Goal: Task Accomplishment & Management: Use online tool/utility

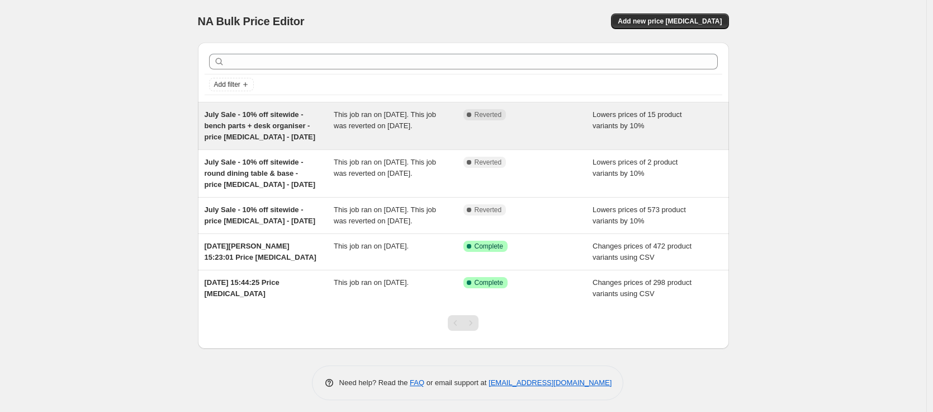
click at [279, 139] on span "July Sale - 10% off sitewide - bench parts + desk organiser - price change job …" at bounding box center [260, 125] width 111 height 31
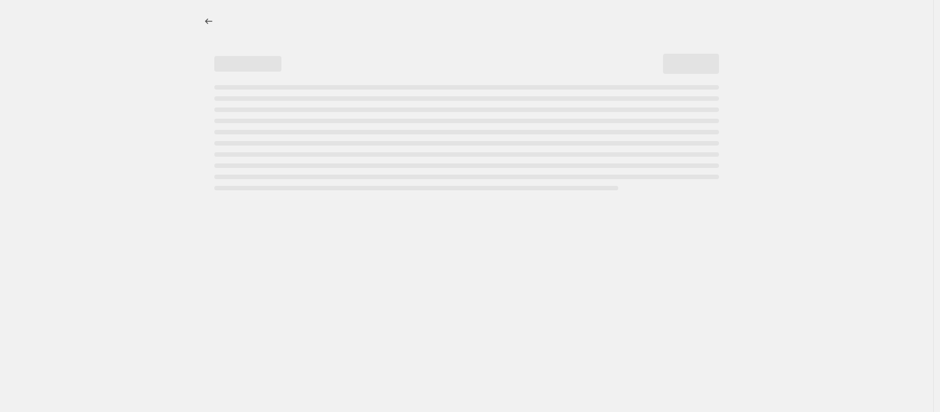
select select "percentage"
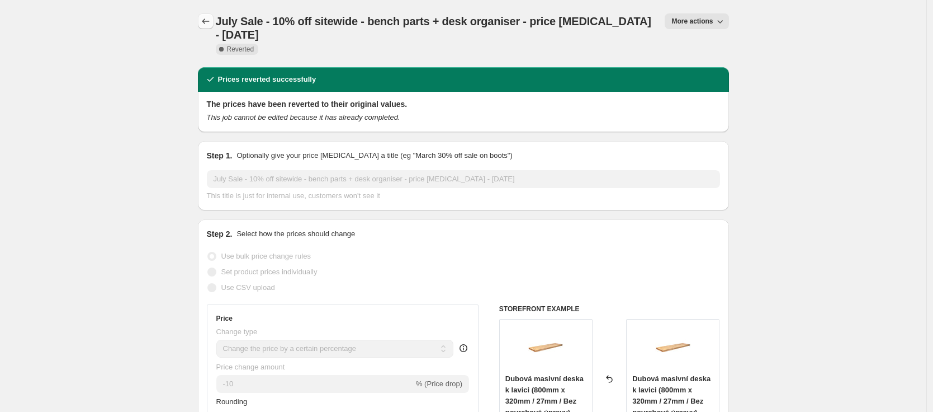
click at [206, 16] on icon "Price change jobs" at bounding box center [205, 21] width 11 height 11
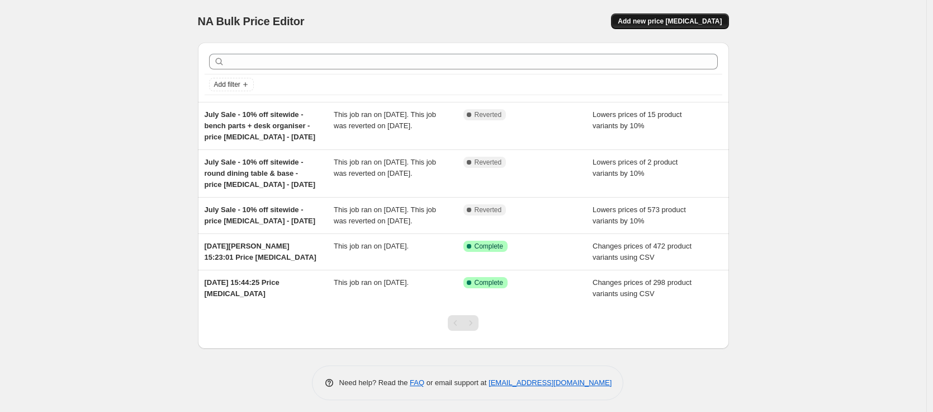
click at [664, 23] on span "Add new price change job" at bounding box center [670, 21] width 104 height 9
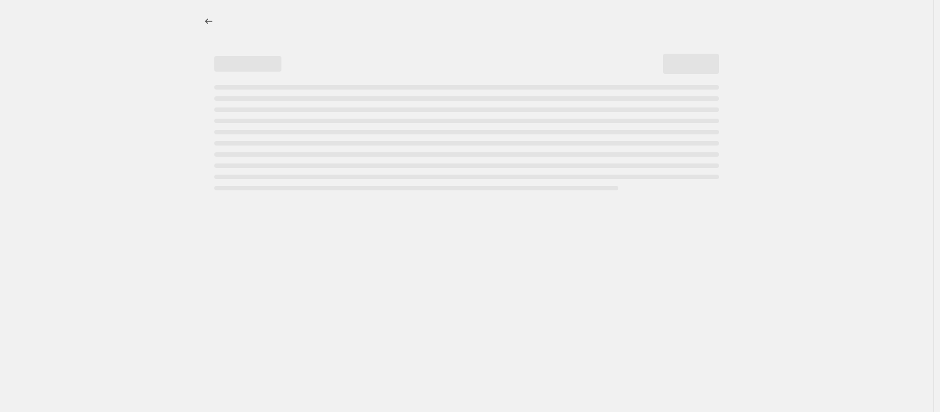
select select "percentage"
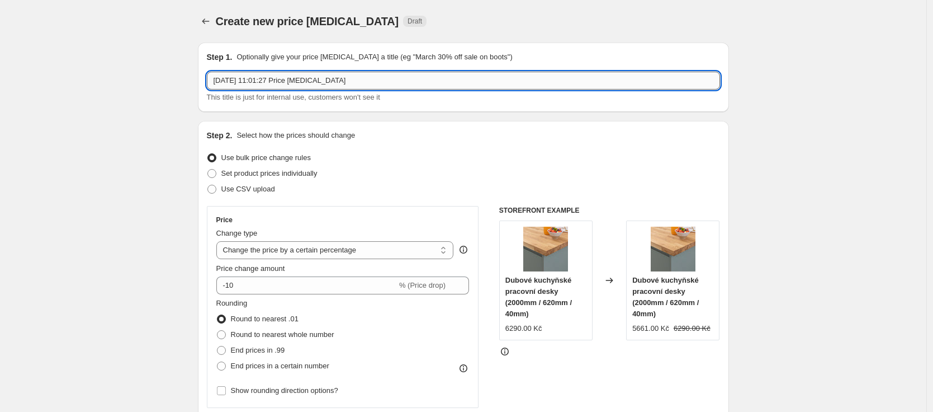
click at [250, 83] on input "30 Sept 2025, 11:01:27 Price change job" at bounding box center [463, 81] width 513 height 18
paste input "July Sale - 10% off sitewide - bench parts + desk organiser - price change job …"
click at [228, 83] on input "July Sale - 10% off sitewide - bench parts + desk organiser - price change job …" at bounding box center [463, 81] width 513 height 18
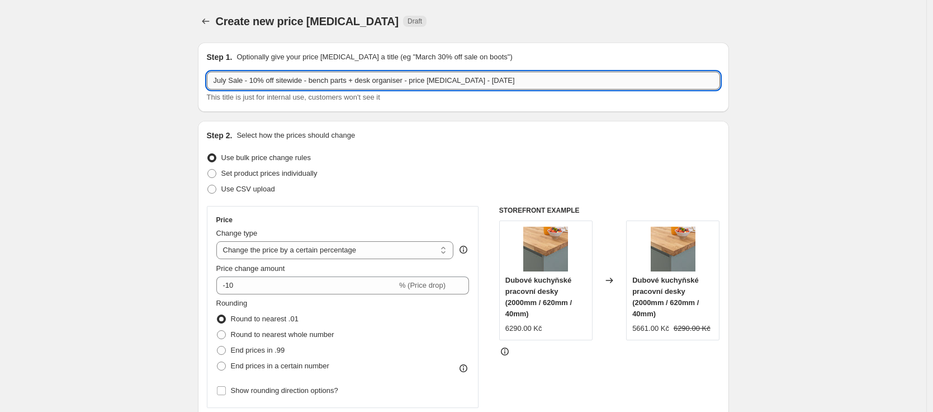
click at [228, 83] on input "July Sale - 10% off sitewide - bench parts + desk organiser - price change job …" at bounding box center [463, 81] width 513 height 18
click at [270, 82] on input "October Sale - 10% off sitewide - bench parts + desk organiser - price change j…" at bounding box center [463, 81] width 513 height 18
click at [332, 81] on input "October Sale - Up to 20% off sitewide - bench parts + desk organiser - price ch…" at bounding box center [463, 81] width 513 height 18
click at [332, 82] on input "October Sale - Up to 20% off sitewide - bench parts + desk organiser - price ch…" at bounding box center [463, 81] width 513 height 18
drag, startPoint x: 446, startPoint y: 81, endPoint x: 347, endPoint y: 77, distance: 99.0
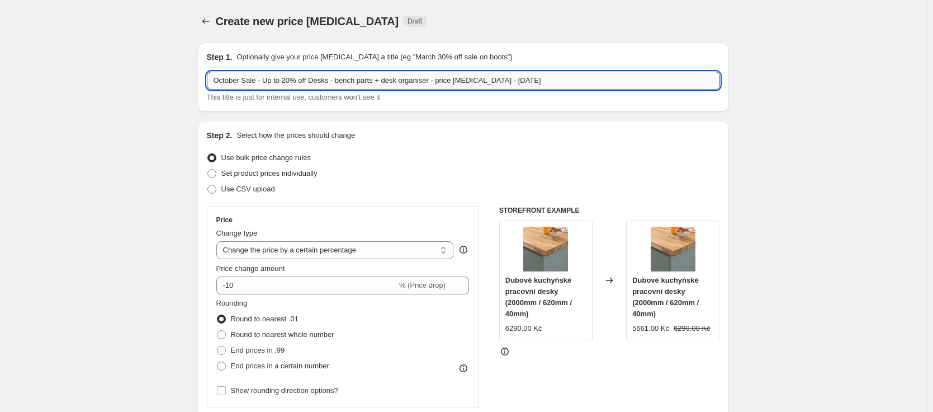
click at [347, 77] on input "October Sale - Up to 20% off Desks - bench parts + desk organiser - price chang…" at bounding box center [463, 81] width 513 height 18
drag, startPoint x: 430, startPoint y: 79, endPoint x: 422, endPoint y: 79, distance: 7.3
click at [422, 79] on input "October Sale - Up to 20% off Desks - price change job - 01 07 2025" at bounding box center [463, 81] width 513 height 18
type input "October Sale - Up to 20% off Desks - price change job - 01 10 2025"
click at [253, 187] on span "Use CSV upload" at bounding box center [248, 189] width 54 height 8
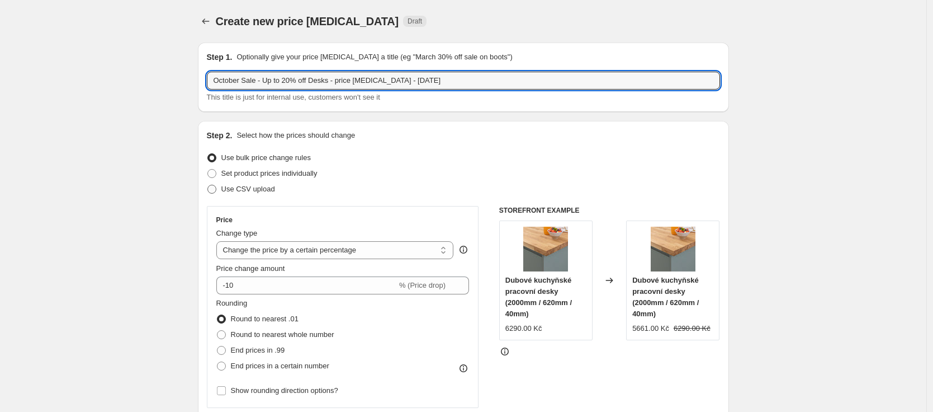
click at [208, 185] on input "Use CSV upload" at bounding box center [207, 185] width 1 height 1
radio input "true"
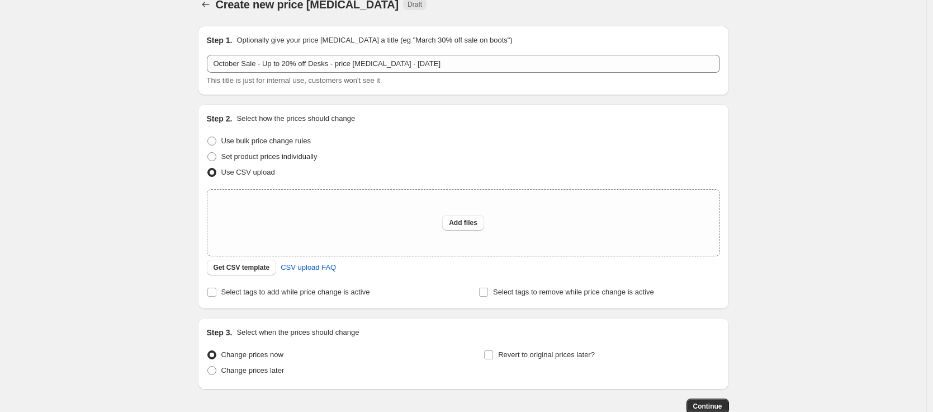
scroll to position [87, 0]
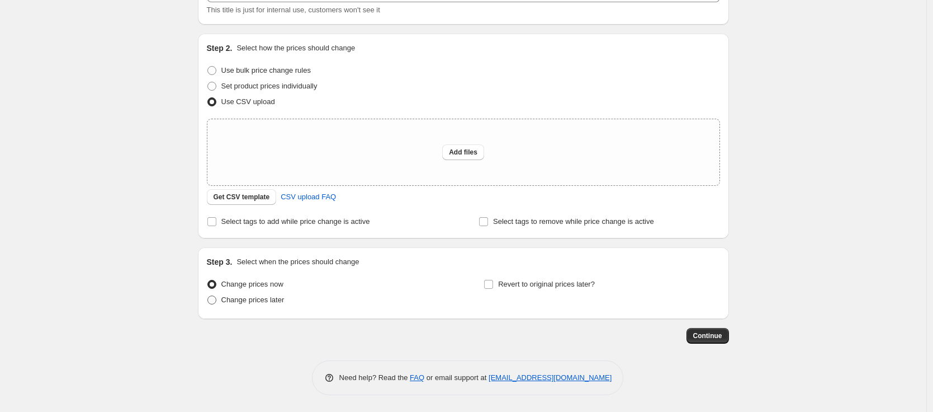
click at [269, 299] on span "Change prices later" at bounding box center [252, 299] width 63 height 8
click at [208, 296] on input "Change prices later" at bounding box center [207, 295] width 1 height 1
radio input "true"
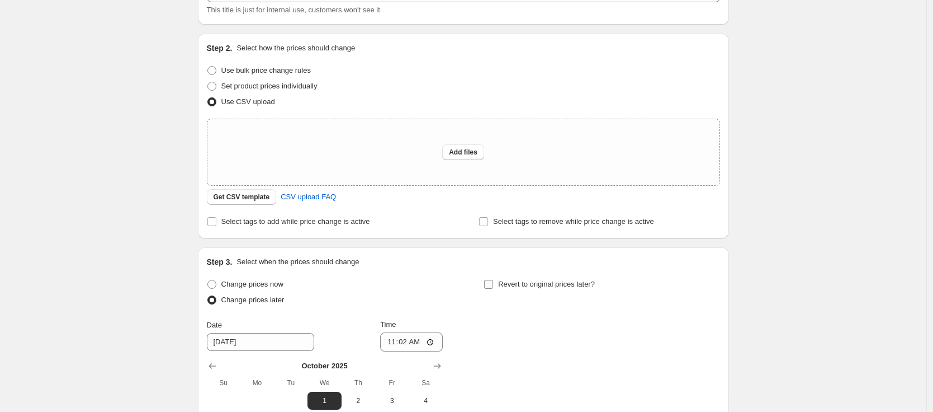
click at [502, 281] on span "Revert to original prices later?" at bounding box center [546, 284] width 97 height 8
click at [493, 281] on input "Revert to original prices later?" at bounding box center [488, 284] width 9 height 9
checkbox input "true"
drag, startPoint x: 306, startPoint y: 221, endPoint x: 441, endPoint y: 216, distance: 134.3
click at [308, 221] on span "Select tags to add while price change is active" at bounding box center [295, 221] width 149 height 8
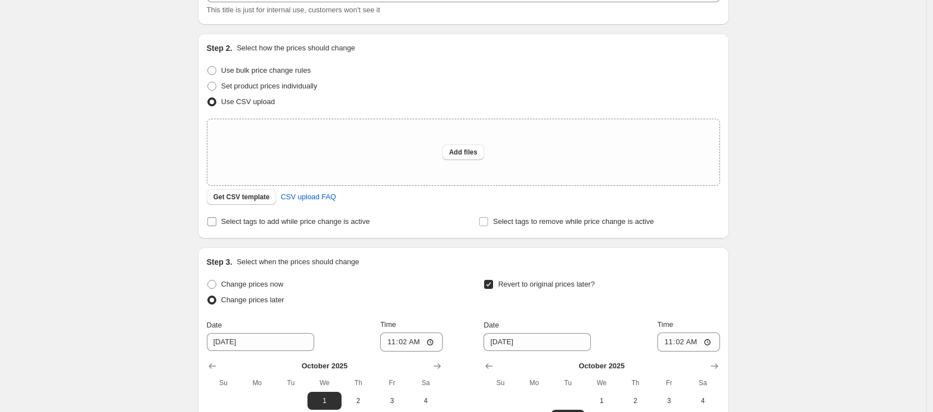
drag, startPoint x: 299, startPoint y: 220, endPoint x: 305, endPoint y: 220, distance: 6.7
click at [299, 220] on span "Select tags to add while price change is active" at bounding box center [295, 221] width 149 height 8
click at [216, 220] on input "Select tags to add while price change is active" at bounding box center [211, 221] width 9 height 9
checkbox input "true"
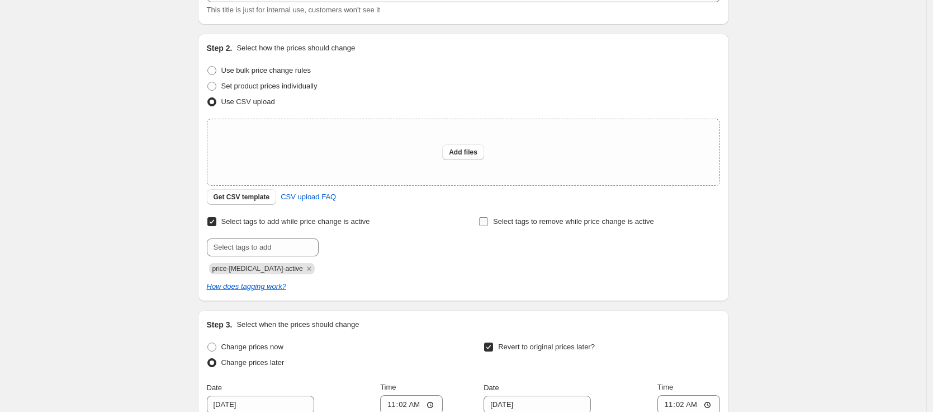
click at [564, 220] on span "Select tags to remove while price change is active" at bounding box center [573, 221] width 161 height 8
click at [488, 220] on input "Select tags to remove while price change is active" at bounding box center [483, 221] width 9 height 9
checkbox input "true"
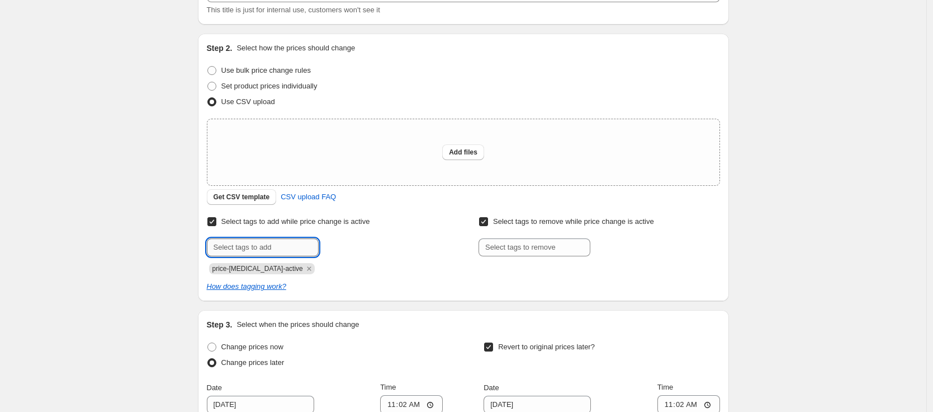
click at [266, 246] on input "text" at bounding box center [263, 247] width 112 height 18
type input "Sale"
click at [207, 34] on button "Submit" at bounding box center [223, 40] width 32 height 12
click at [307, 268] on icon "Remove price-change-job-active" at bounding box center [309, 269] width 4 height 4
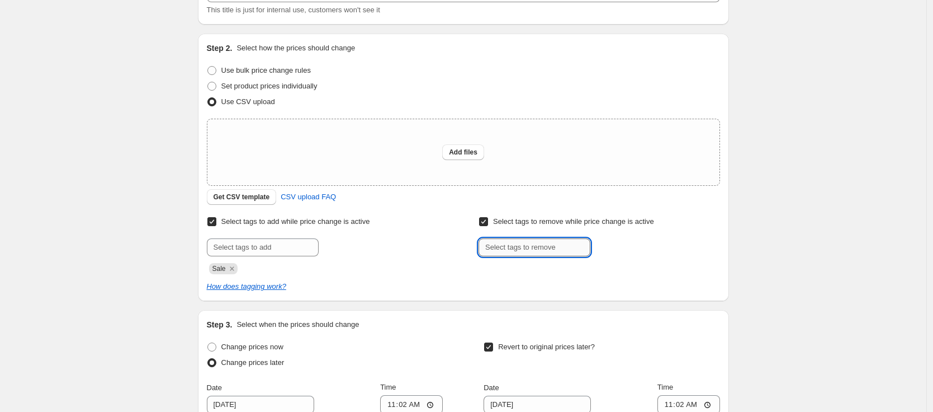
click at [500, 243] on input "text" at bounding box center [535, 247] width 112 height 18
type input "Eligible for discount"
click at [618, 248] on span "Add Eligible for..." at bounding box center [627, 246] width 55 height 9
click at [105, 226] on div "Create new price change job. This page is ready Create new price change job Dra…" at bounding box center [463, 289] width 927 height 753
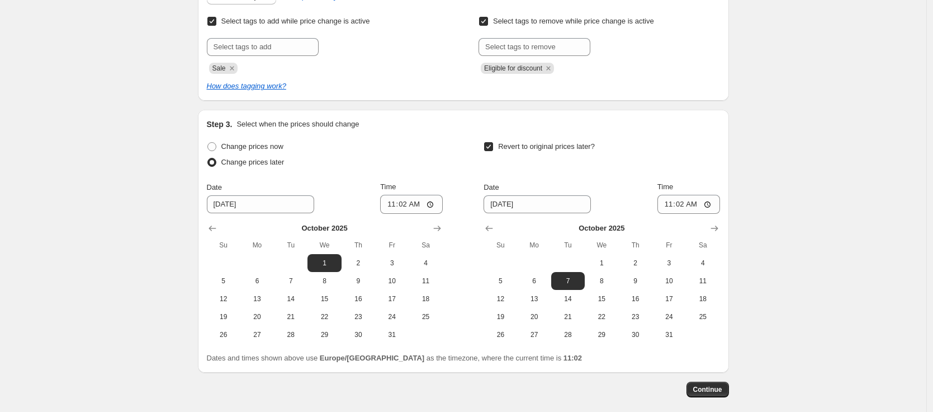
scroll to position [292, 0]
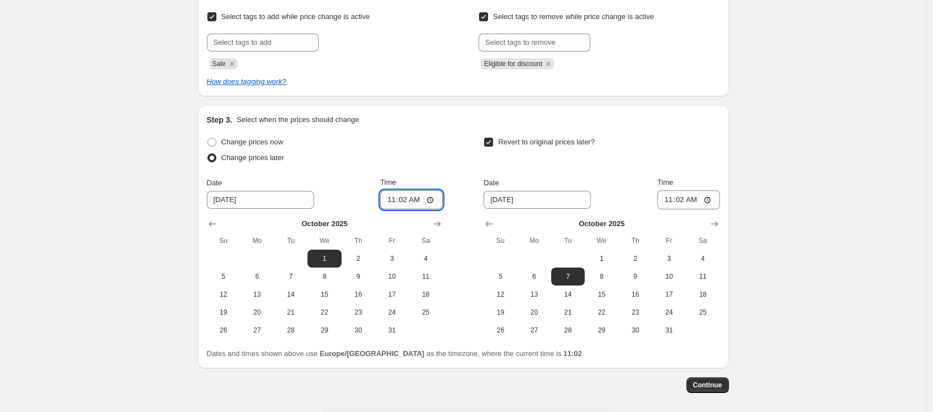
click at [405, 200] on input "11:02" at bounding box center [411, 199] width 63 height 19
click at [404, 200] on input "22:02" at bounding box center [411, 199] width 63 height 19
type input "01:00"
click at [601, 292] on span "15" at bounding box center [601, 294] width 25 height 9
type input "10/15/2025"
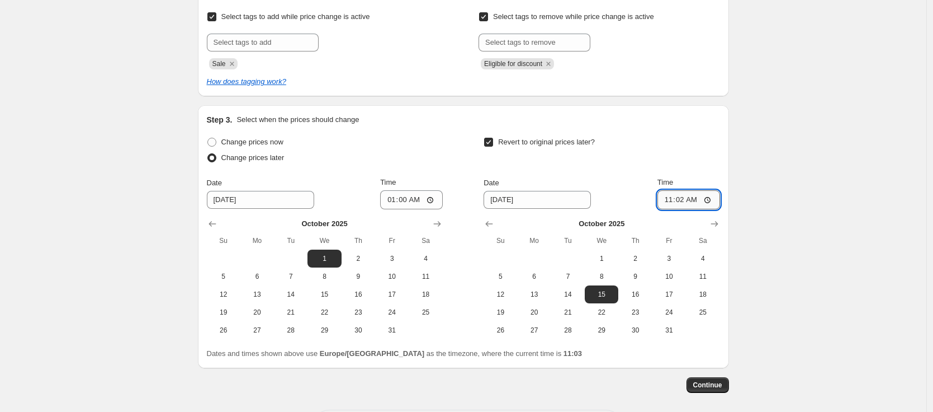
click at [711, 201] on input "11:02" at bounding box center [689, 199] width 63 height 19
click at [682, 199] on input "11:02" at bounding box center [689, 199] width 63 height 19
type input "22:59"
click at [798, 226] on div "Create new price change job. This page is ready Create new price change job Dra…" at bounding box center [463, 84] width 927 height 753
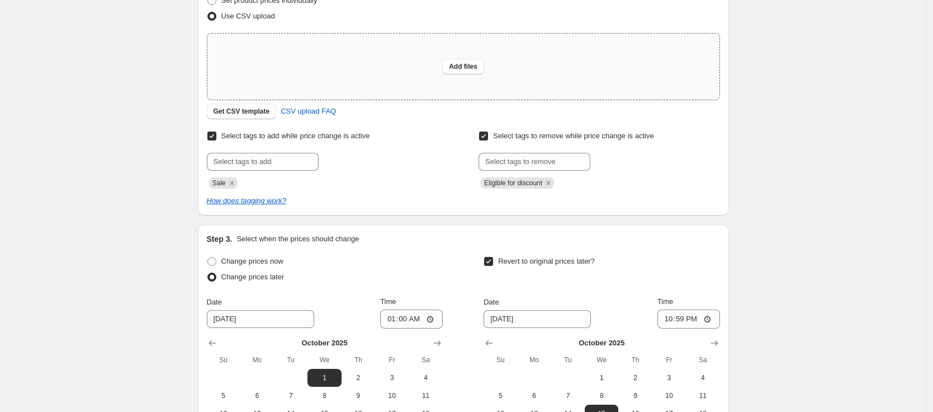
scroll to position [0, 0]
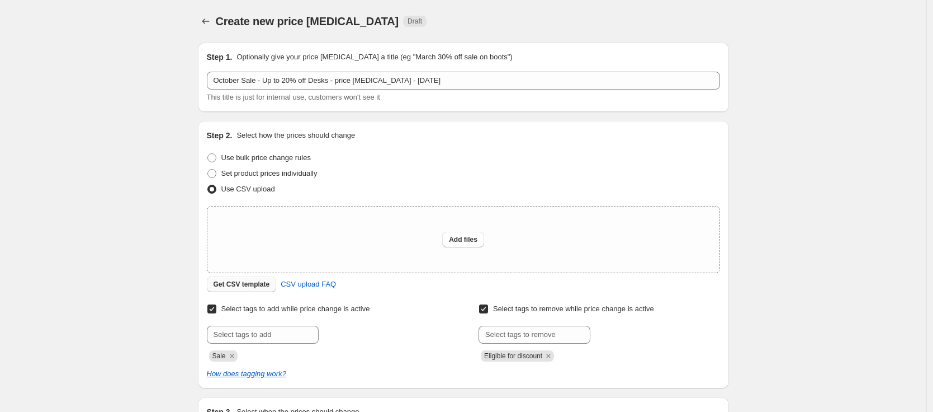
click at [250, 286] on span "Get CSV template" at bounding box center [242, 284] width 56 height 9
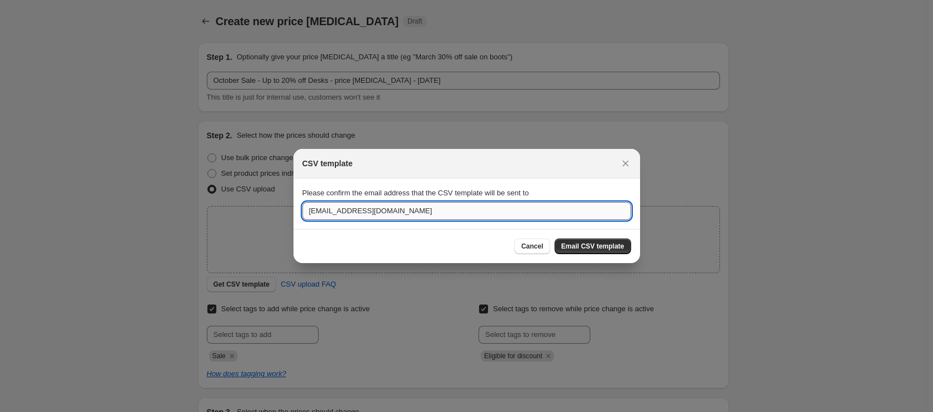
click at [314, 212] on input "will@domli.cz" at bounding box center [467, 211] width 329 height 18
type input "tarnica@domli.cz"
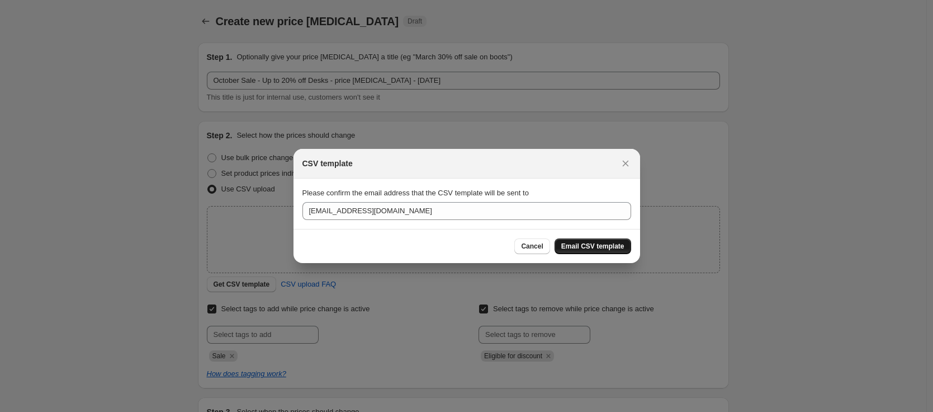
click at [603, 242] on span "Email CSV template" at bounding box center [592, 246] width 63 height 9
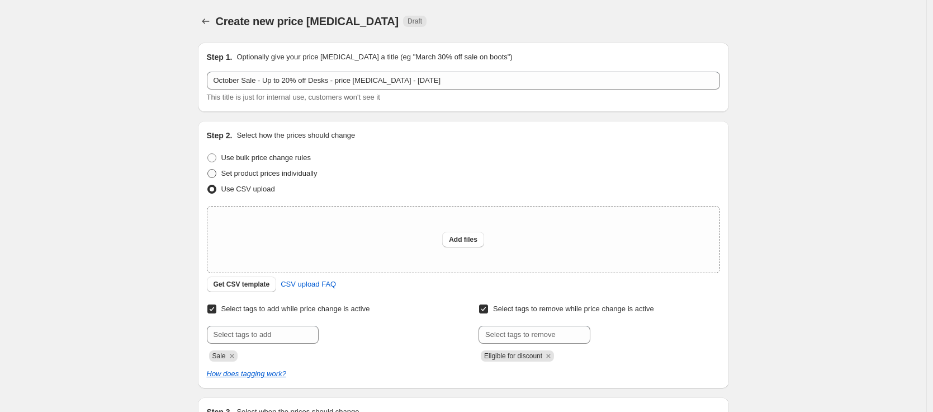
click at [216, 171] on span at bounding box center [211, 173] width 9 height 9
click at [208, 169] on input "Set product prices individually" at bounding box center [207, 169] width 1 height 1
radio input "true"
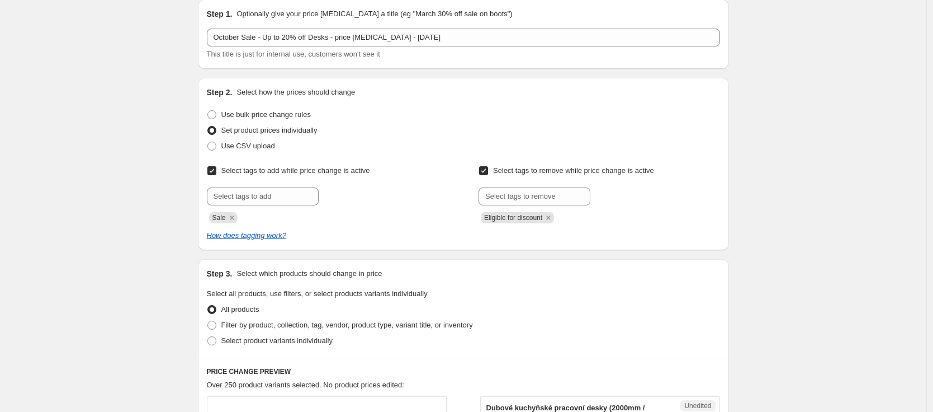
scroll to position [221, 0]
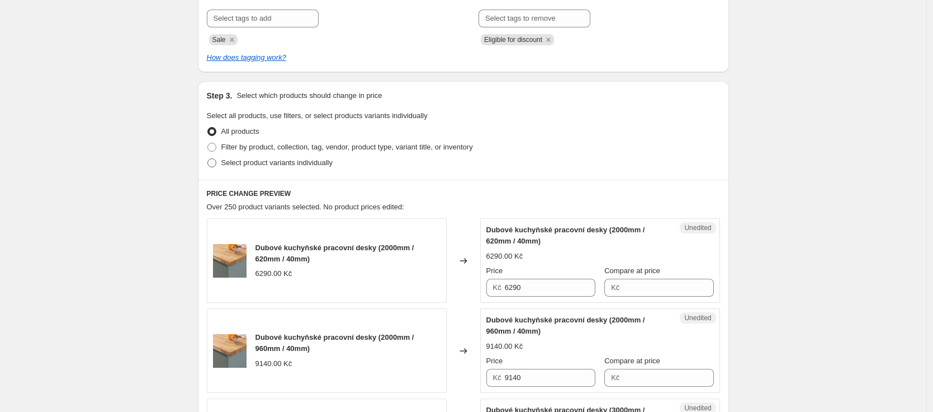
click at [212, 163] on span at bounding box center [211, 162] width 9 height 9
click at [208, 159] on input "Select product variants individually" at bounding box center [207, 158] width 1 height 1
radio input "true"
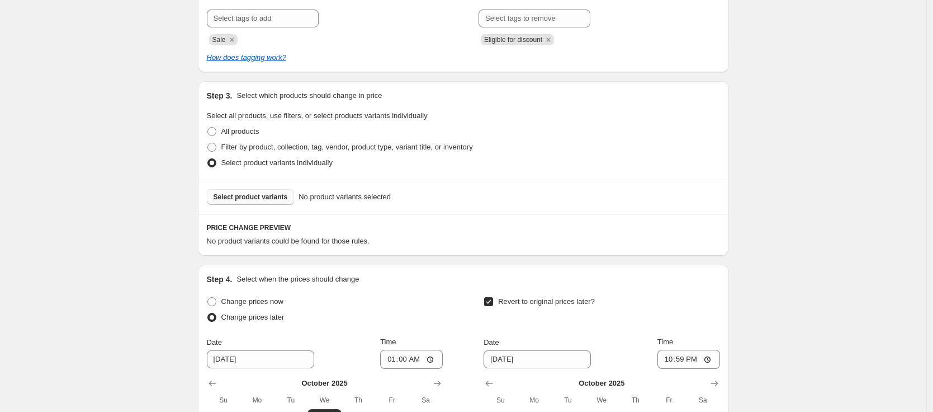
click at [267, 196] on span "Select product variants" at bounding box center [251, 196] width 74 height 9
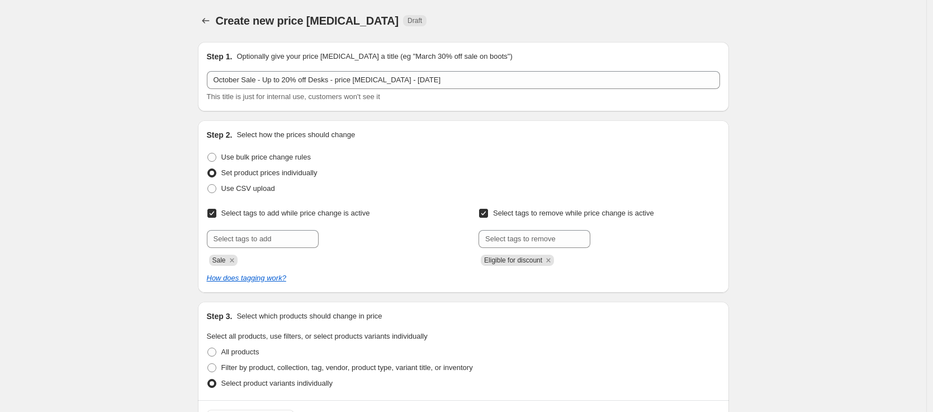
scroll to position [0, 0]
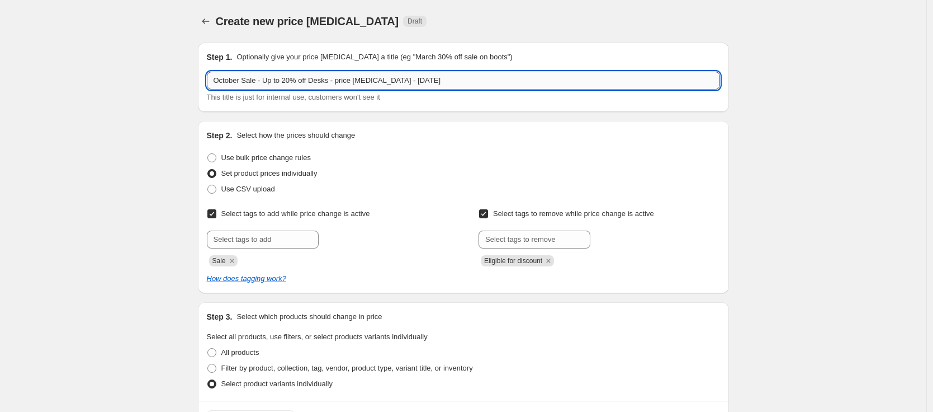
drag, startPoint x: 290, startPoint y: 81, endPoint x: 267, endPoint y: 82, distance: 23.0
click at [268, 82] on input "October Sale - Up to 20% off Desks - price change job - 01 10 2025" at bounding box center [463, 81] width 513 height 18
type input "October Sale - 20% off Desks - price change job - 01 10 2025"
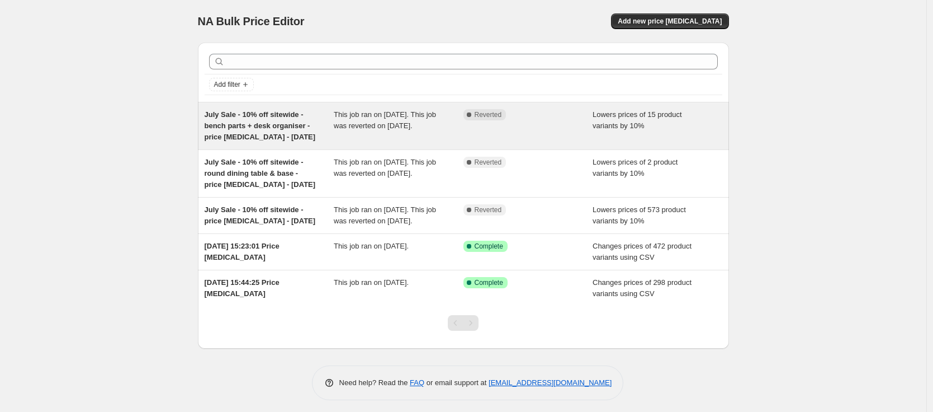
click at [261, 129] on span "July Sale - 10% off sitewide - bench parts + desk organiser - price [MEDICAL_DA…" at bounding box center [260, 125] width 111 height 31
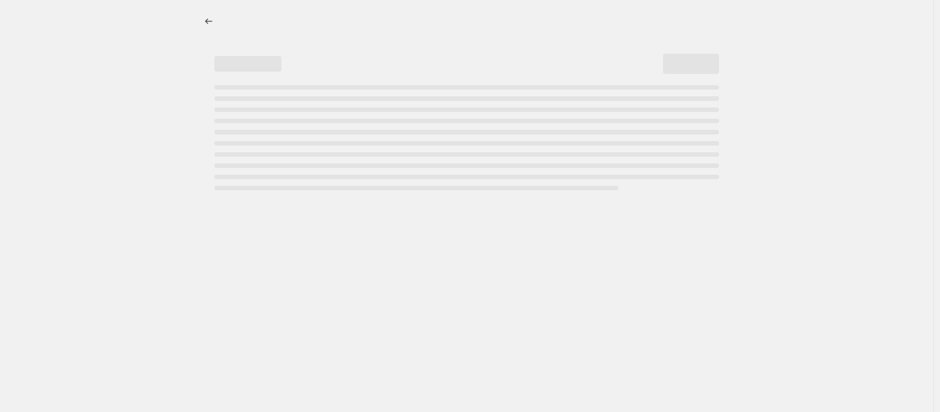
select select "percentage"
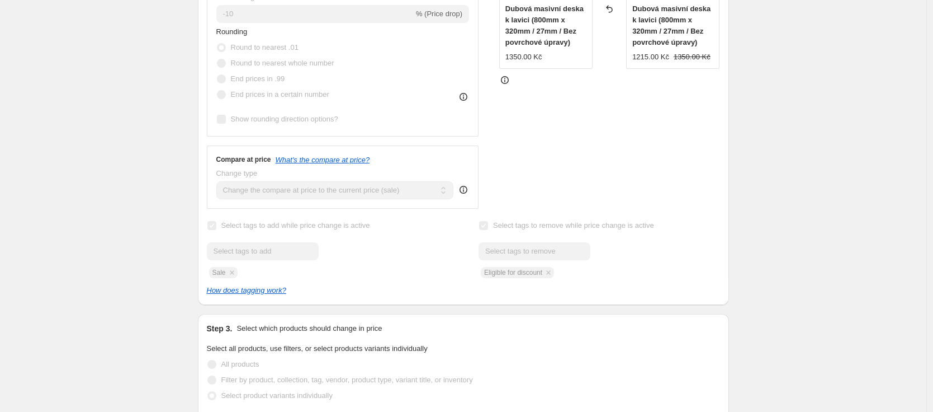
scroll to position [372, 0]
click at [518, 267] on div "Submit Eligible for discount" at bounding box center [599, 258] width 241 height 36
copy span "Eligible for discount"
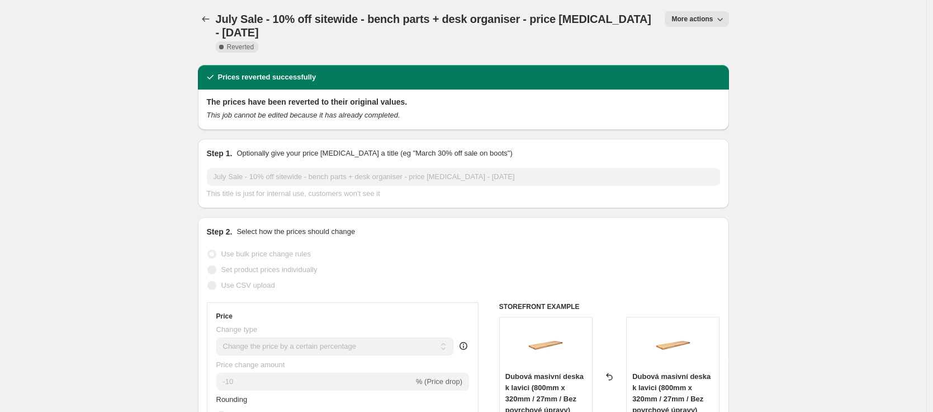
scroll to position [0, 0]
